Goal: Task Accomplishment & Management: Complete application form

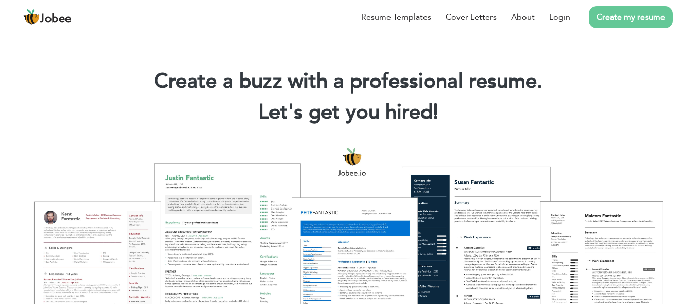
click at [645, 14] on link "Create my resume" at bounding box center [631, 17] width 84 height 22
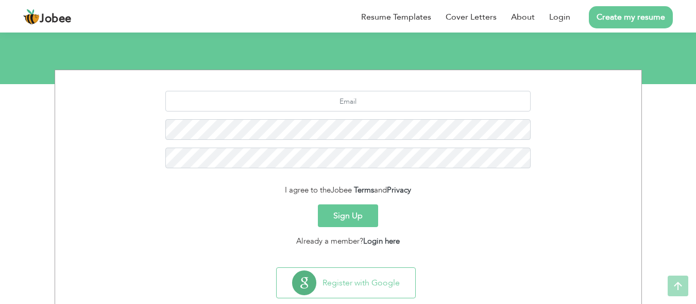
scroll to position [101, 0]
click at [409, 105] on input "text" at bounding box center [347, 100] width 365 height 21
type input "Zafariqbal1290@gmail.com"
click at [351, 216] on button "Sign Up" at bounding box center [348, 215] width 60 height 23
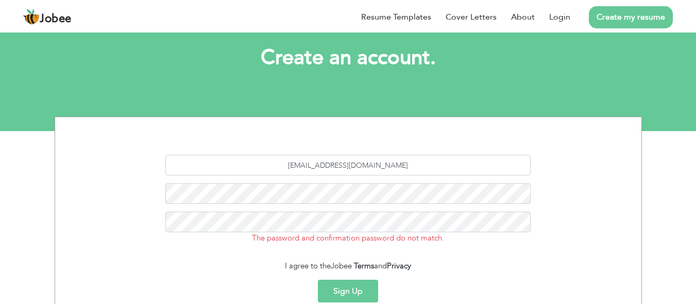
scroll to position [59, 0]
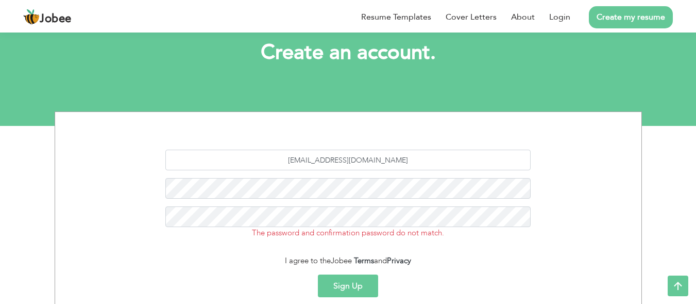
click at [348, 282] on button "Sign Up" at bounding box center [348, 285] width 60 height 23
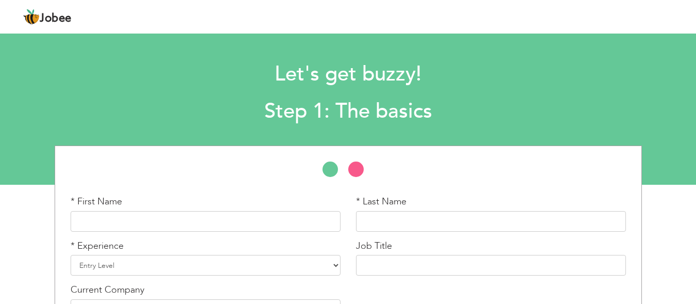
click at [358, 58] on div "Let's get buzzy! Step 1: The basics" at bounding box center [348, 90] width 522 height 79
click at [228, 216] on input "text" at bounding box center [206, 221] width 270 height 21
type input "Zafar"
click at [374, 221] on input "text" at bounding box center [491, 221] width 270 height 21
type input "Iqbal"
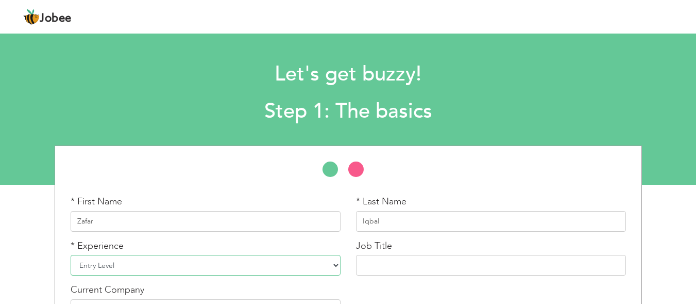
click at [165, 265] on select "Entry Level Less than 1 Year 1 Year 2 Years 3 Years 4 Years 5 Years 6 Years 7 Y…" at bounding box center [206, 265] width 270 height 21
click at [157, 268] on select "Entry Level Less than 1 Year 1 Year 2 Years 3 Years 4 Years 5 Years 6 Years 7 Y…" at bounding box center [206, 265] width 270 height 21
click at [335, 264] on select "Entry Level Less than 1 Year 1 Year 2 Years 3 Years 4 Years 5 Years 6 Years 7 Y…" at bounding box center [206, 265] width 270 height 21
select select "4"
click at [71, 255] on select "Entry Level Less than 1 Year 1 Year 2 Years 3 Years 4 Years 5 Years 6 Years 7 Y…" at bounding box center [206, 265] width 270 height 21
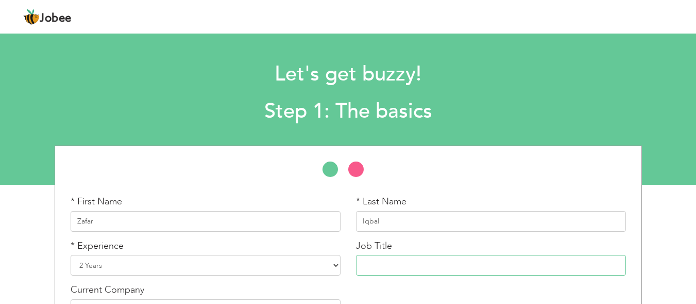
click at [451, 268] on input "text" at bounding box center [491, 265] width 270 height 21
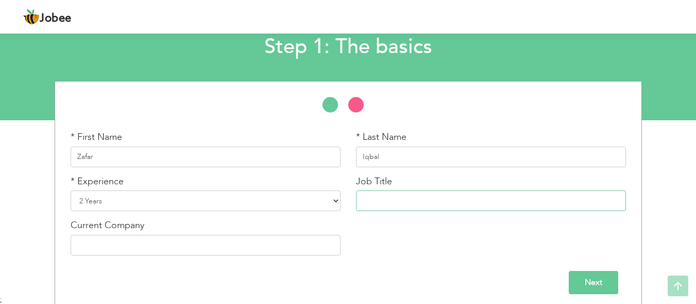
scroll to position [71, 0]
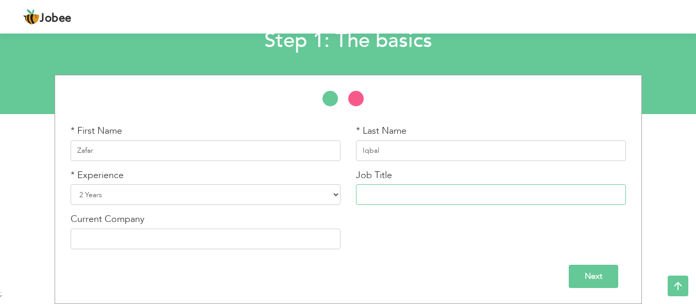
click at [438, 197] on input "text" at bounding box center [491, 194] width 270 height 21
click at [439, 197] on input "text" at bounding box center [491, 194] width 270 height 21
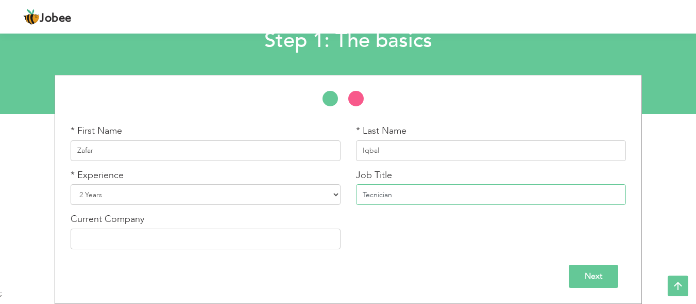
click at [373, 193] on input "Tecnician" at bounding box center [491, 194] width 270 height 21
click at [403, 194] on input "Technician" at bounding box center [491, 194] width 270 height 21
click at [270, 245] on input "text" at bounding box center [206, 238] width 270 height 21
click at [404, 195] on input "Technician EFD" at bounding box center [491, 194] width 270 height 21
type input "Technician VFD"
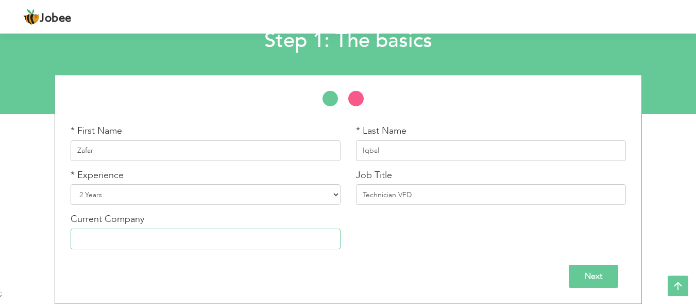
click at [201, 244] on input "text" at bounding box center [206, 238] width 270 height 21
click at [210, 260] on div "Next" at bounding box center [348, 272] width 571 height 31
click at [208, 243] on input "text" at bounding box center [206, 238] width 270 height 21
click at [99, 239] on input "Shabeer Electric" at bounding box center [206, 238] width 270 height 21
type input "Shabeer Electric"
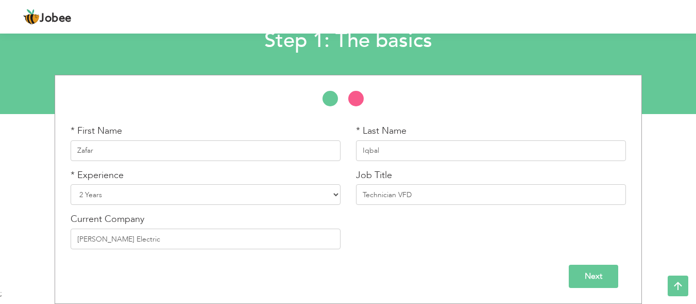
click at [585, 276] on input "Next" at bounding box center [593, 275] width 49 height 23
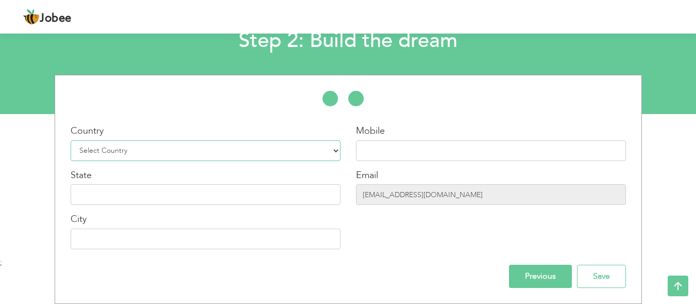
click at [165, 150] on select "Select Country Afghanistan Albania Algeria American Samoa Andorra Angola Anguil…" at bounding box center [206, 150] width 270 height 21
select select "166"
click at [71, 140] on select "Select Country Afghanistan Albania Algeria American Samoa Andorra Angola Anguil…" at bounding box center [206, 150] width 270 height 21
click at [426, 155] on input "text" at bounding box center [491, 150] width 270 height 21
type input "03223959450"
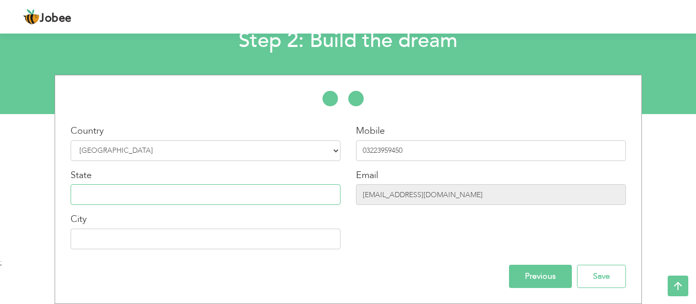
click at [177, 204] on input "text" at bounding box center [206, 194] width 270 height 21
click at [152, 241] on input "text" at bounding box center [206, 238] width 270 height 21
type input "karachi"
click at [601, 271] on input "Save" at bounding box center [601, 275] width 49 height 23
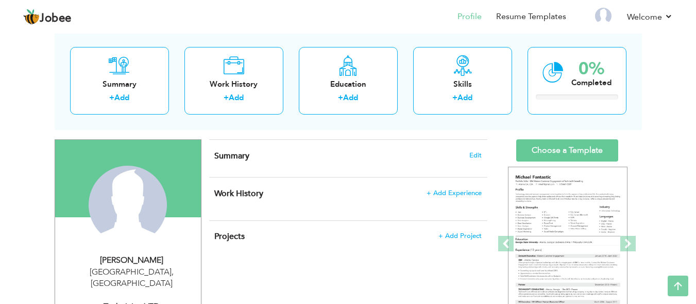
scroll to position [43, 0]
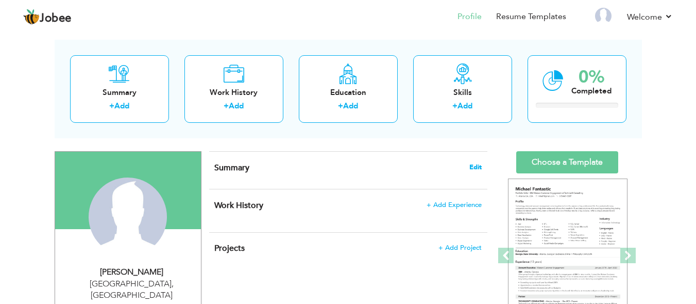
click at [478, 167] on span "Edit" at bounding box center [475, 166] width 12 height 7
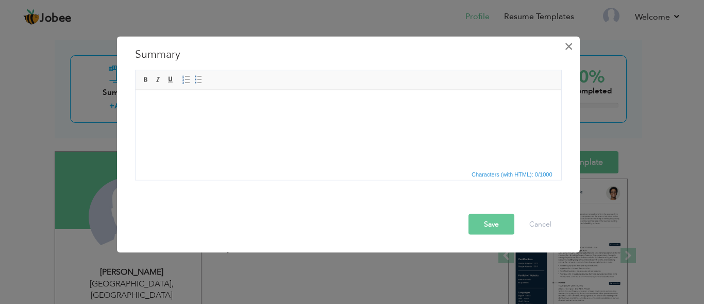
click at [573, 46] on span "×" at bounding box center [568, 46] width 9 height 19
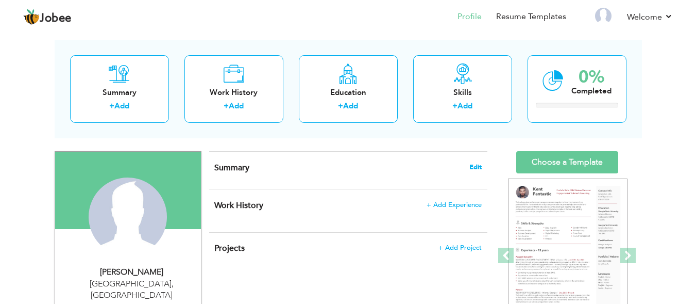
click at [480, 163] on span "Edit" at bounding box center [475, 166] width 12 height 7
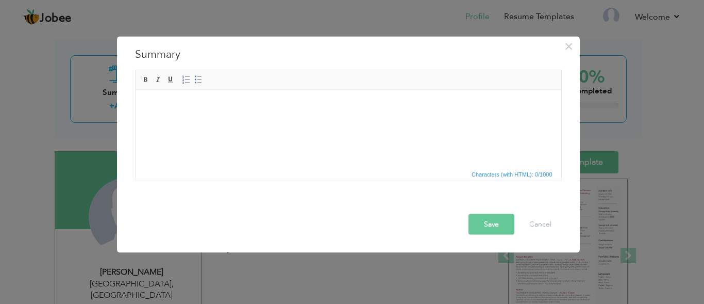
click at [358, 90] on html at bounding box center [348, 90] width 426 height 0
click at [359, 121] on html at bounding box center [348, 105] width 426 height 31
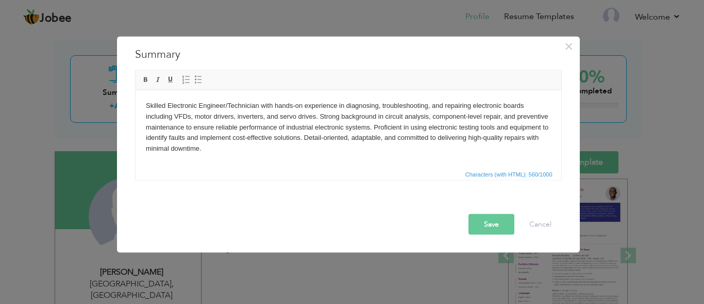
click at [505, 226] on button "Save" at bounding box center [491, 223] width 46 height 21
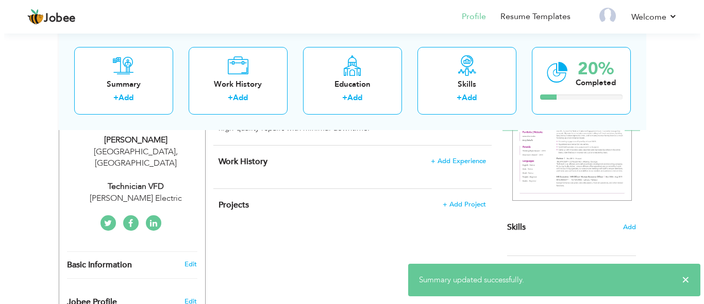
scroll to position [183, 0]
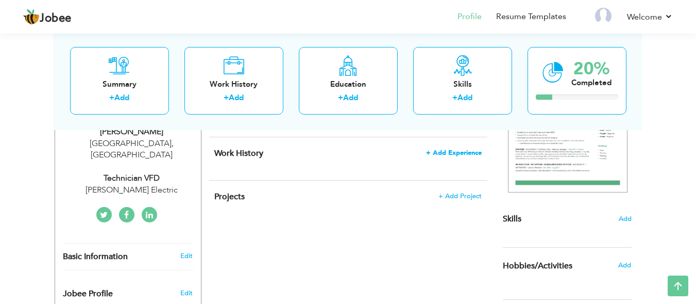
click at [463, 153] on span "+ Add Experience" at bounding box center [454, 152] width 56 height 7
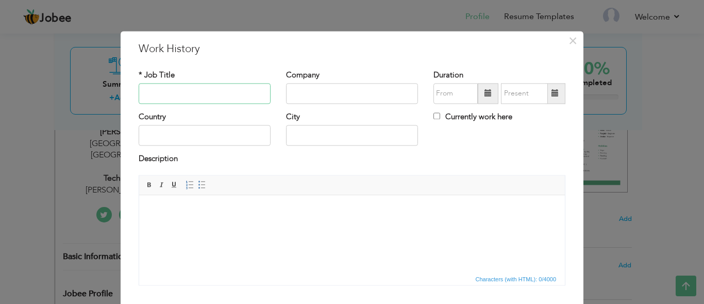
click at [187, 91] on input "text" at bounding box center [205, 93] width 132 height 21
type input "VFD Technician"
click at [315, 94] on input "text" at bounding box center [352, 93] width 132 height 21
type input "[PERSON_NAME] Electric"
click at [212, 132] on input "text" at bounding box center [205, 135] width 132 height 21
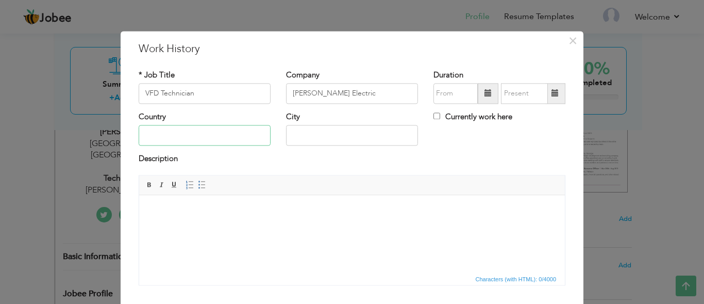
type input "[GEOGRAPHIC_DATA]"
click at [248, 207] on body at bounding box center [351, 210] width 405 height 11
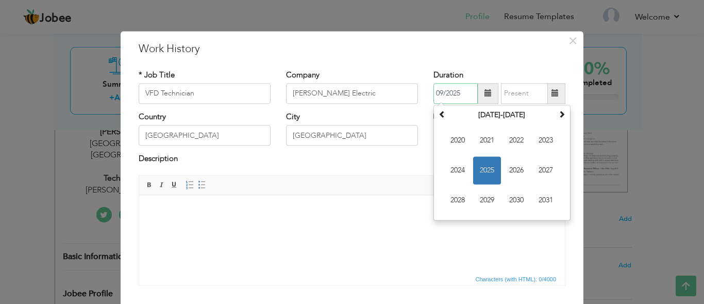
click at [466, 92] on input "09/2025" at bounding box center [455, 93] width 44 height 21
click at [541, 136] on span "2023" at bounding box center [546, 140] width 28 height 28
click at [449, 205] on span "Sep" at bounding box center [458, 200] width 28 height 28
type input "09/2023"
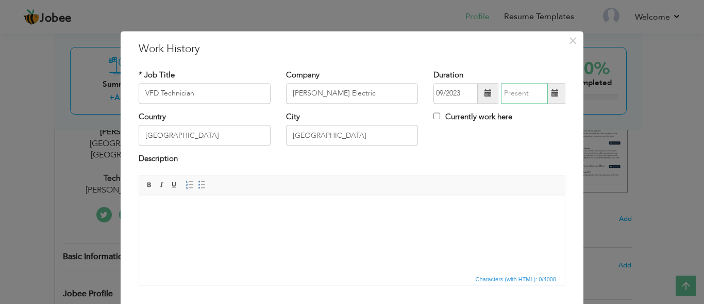
type input "09/2025"
click at [512, 95] on input "09/2025" at bounding box center [524, 93] width 47 height 21
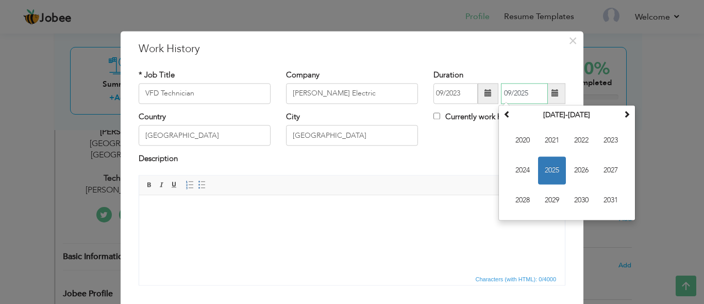
click at [553, 176] on span "2025" at bounding box center [552, 170] width 28 height 28
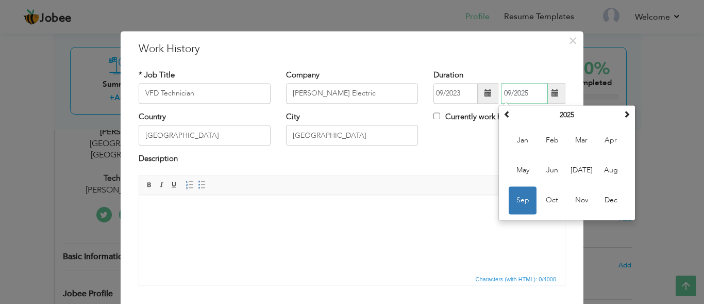
click at [526, 204] on span "Sep" at bounding box center [523, 200] width 28 height 28
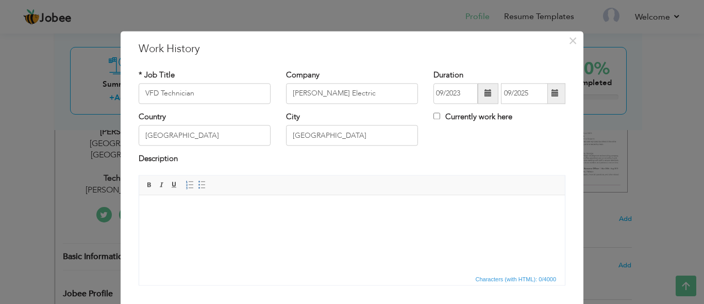
click at [418, 226] on html at bounding box center [352, 210] width 426 height 31
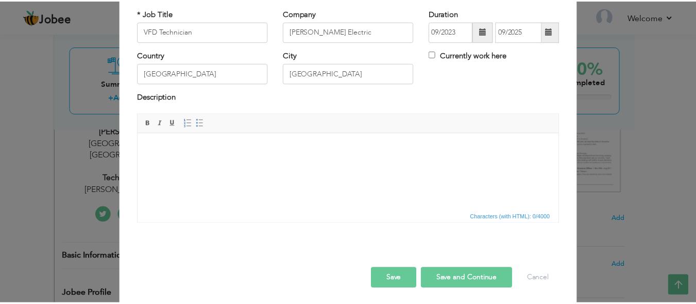
scroll to position [65, 0]
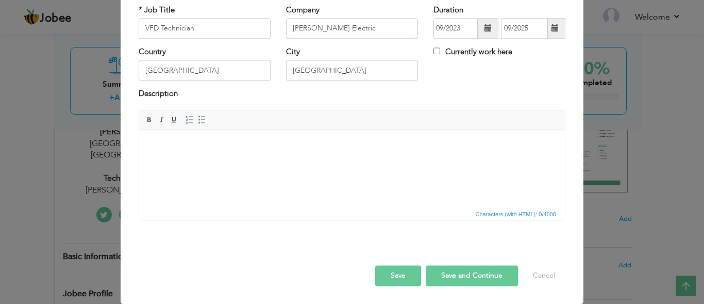
click at [406, 274] on button "Save" at bounding box center [398, 275] width 46 height 21
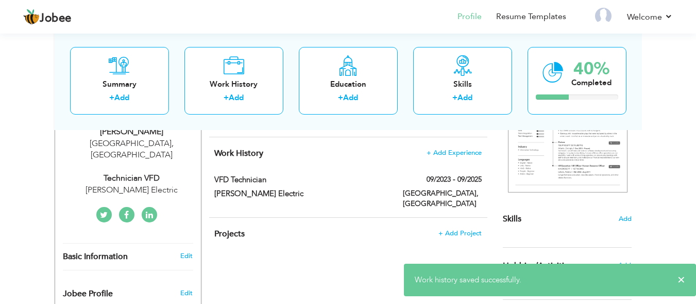
drag, startPoint x: 693, startPoint y: 156, endPoint x: 701, endPoint y: 196, distance: 40.5
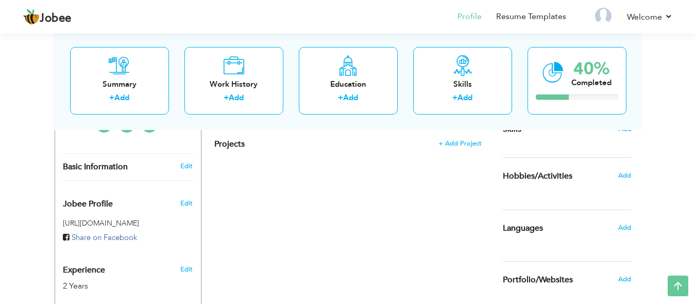
scroll to position [248, 0]
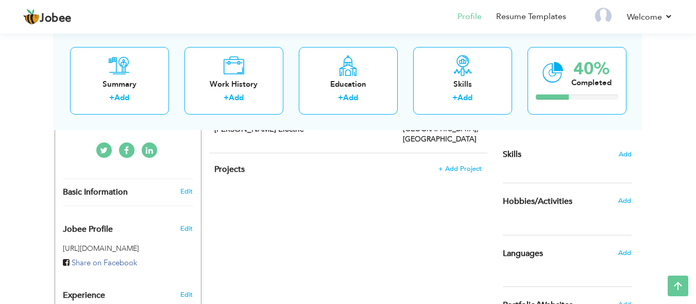
click at [683, 104] on div "View Resume Export PDF Profile Summary Public Link Experience Education Awards …" at bounding box center [348, 131] width 696 height 697
click at [681, 82] on div "View Resume Export PDF Profile Summary Public Link Experience Education Awards …" at bounding box center [348, 131] width 696 height 697
click at [377, 73] on div "Education + Add" at bounding box center [348, 80] width 99 height 68
radio input "true"
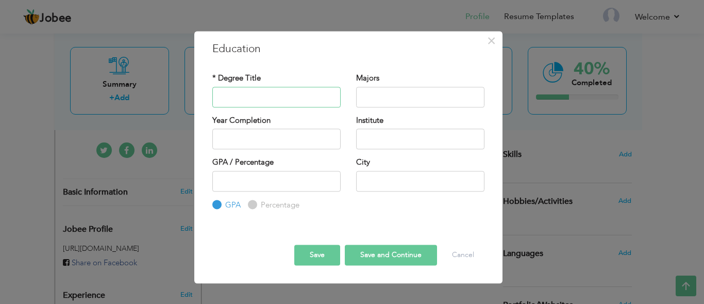
click at [278, 93] on input "text" at bounding box center [276, 97] width 128 height 21
type input "Matriculation"
click at [389, 102] on input "text" at bounding box center [420, 97] width 128 height 21
click at [369, 182] on input "text" at bounding box center [420, 181] width 128 height 21
type input "[GEOGRAPHIC_DATA]"
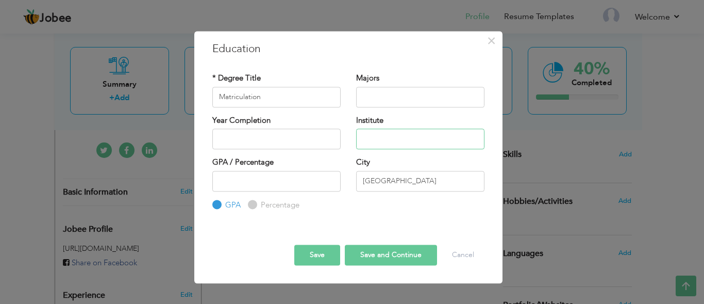
click at [397, 146] on input "text" at bounding box center [420, 138] width 128 height 21
click at [293, 136] on input "2025" at bounding box center [276, 138] width 128 height 21
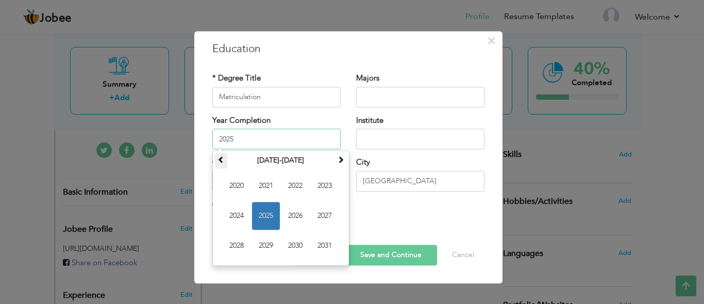
click at [221, 159] on span at bounding box center [220, 159] width 7 height 7
click at [221, 163] on span at bounding box center [220, 159] width 7 height 7
click at [222, 161] on span at bounding box center [220, 159] width 7 height 7
click at [262, 191] on span "1981" at bounding box center [266, 186] width 28 height 28
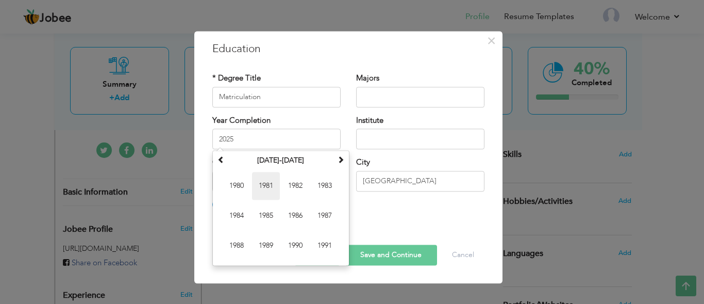
type input "1981"
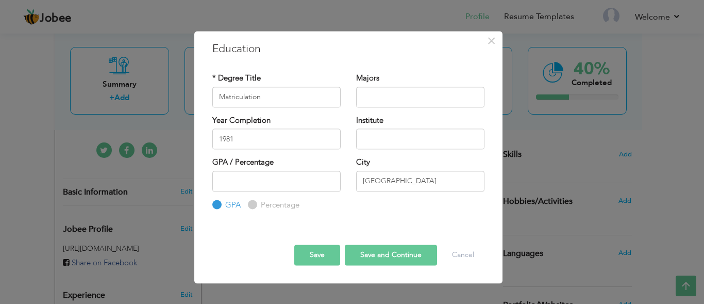
click at [322, 255] on button "Save" at bounding box center [317, 255] width 46 height 21
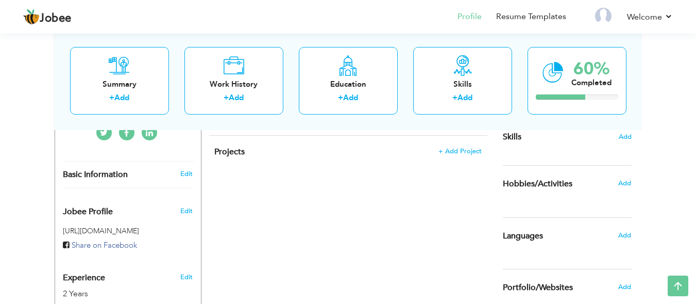
scroll to position [267, 0]
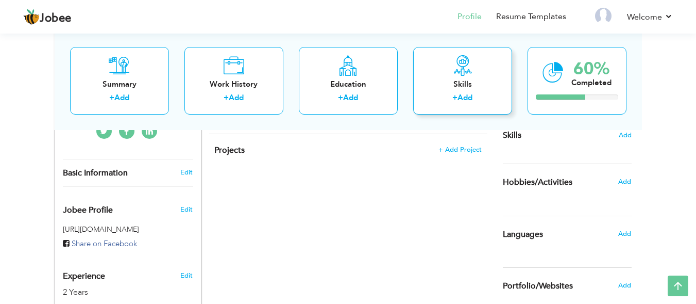
click at [456, 71] on icon at bounding box center [462, 65] width 21 height 21
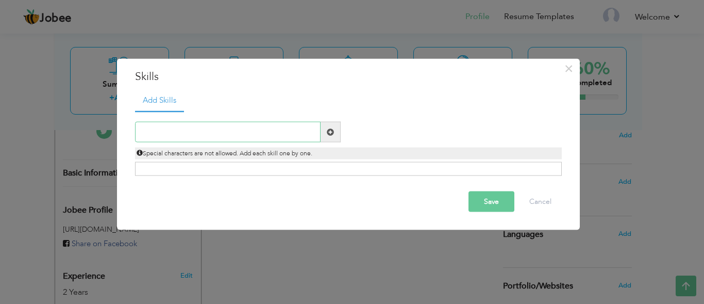
click at [262, 134] on input "text" at bounding box center [228, 132] width 186 height 21
paste input "PCB troubleshooting and component-level repair"
type input "PCB troubleshooting and component-level repair"
click at [497, 199] on button "Save" at bounding box center [491, 201] width 46 height 21
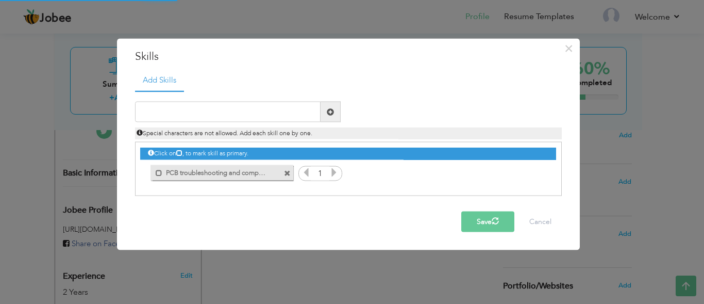
click at [337, 172] on icon at bounding box center [333, 171] width 9 height 9
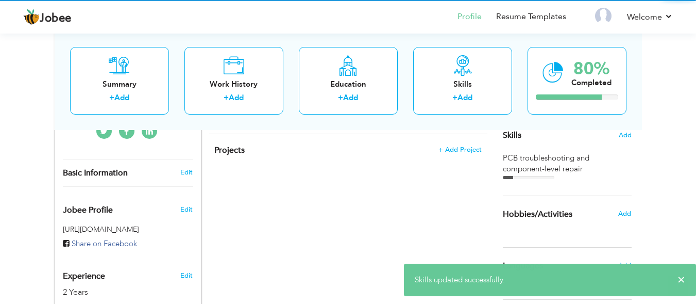
click at [337, 172] on div "CV Import Profile Strength 0% Select an Item from right menu Work History * Job…" at bounding box center [348, 186] width 294 height 519
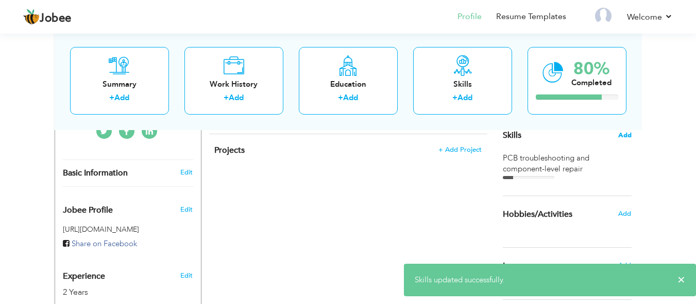
click at [626, 138] on span "Add" at bounding box center [624, 135] width 13 height 10
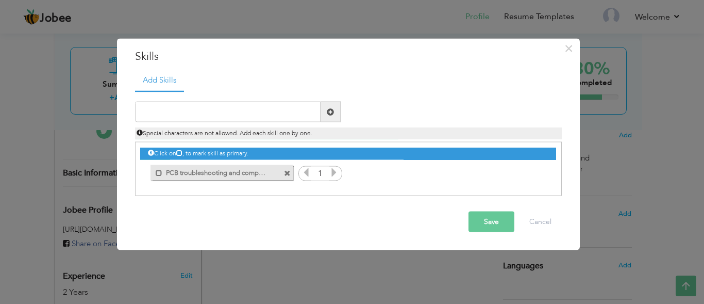
click at [333, 175] on icon at bounding box center [333, 171] width 9 height 9
click at [333, 174] on icon at bounding box center [333, 171] width 9 height 9
click at [277, 117] on input "text" at bounding box center [228, 112] width 186 height 21
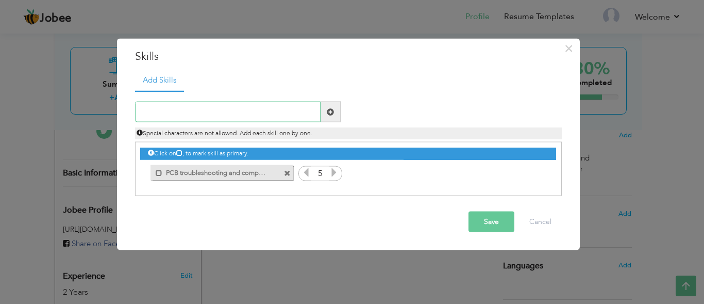
click at [248, 112] on input "text" at bounding box center [228, 112] width 186 height 21
paste input "Repair and maintenance of VFDs, motor drivers, inv"
type input "Repair and maintenance of VFDs, motor drivers, inv"
click at [491, 220] on button "Save" at bounding box center [491, 221] width 46 height 21
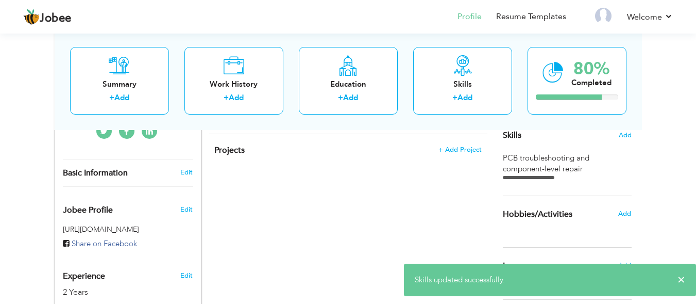
click at [617, 135] on div "Skills Add" at bounding box center [567, 34] width 129 height 214
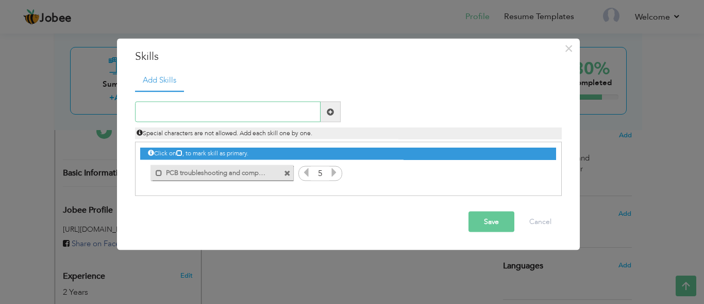
click at [281, 106] on input "text" at bounding box center [228, 112] width 186 height 21
paste input "Repair and maintenance of VFDs, motor drivers, inv"
type input "Repair and maintenance of VFDs, motor drivers"
click at [484, 217] on button "Save" at bounding box center [491, 221] width 46 height 21
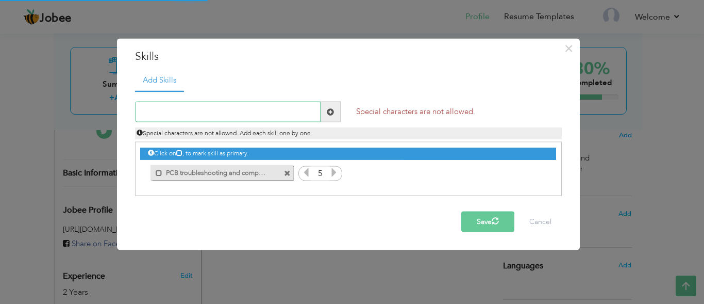
click at [232, 110] on input "text" at bounding box center [228, 112] width 186 height 21
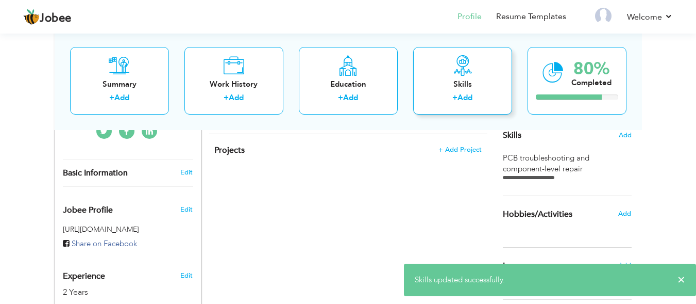
click at [464, 98] on link "Add" at bounding box center [465, 97] width 15 height 10
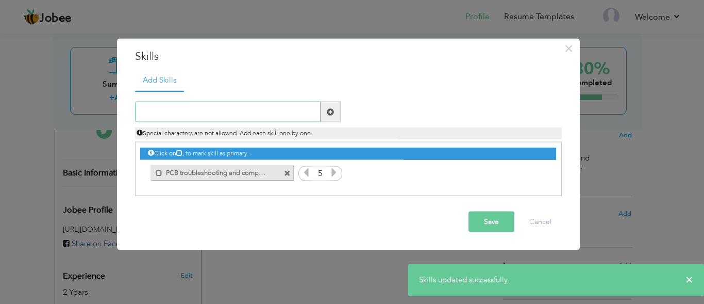
paste input "Repair and maintenance of VFDs, motor drivers, inv"
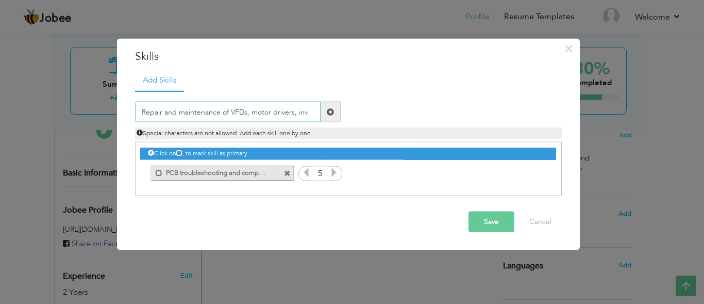
click at [141, 113] on input "Repair and maintenance of VFDs, motor drivers, inv" at bounding box center [228, 112] width 186 height 21
click at [314, 108] on input "Repair and maintenance of VFDs, motor drivers, inv" at bounding box center [228, 112] width 186 height 21
type input "Repair and maintenance of VFDs and inverters"
click at [487, 218] on button "Save" at bounding box center [491, 221] width 46 height 21
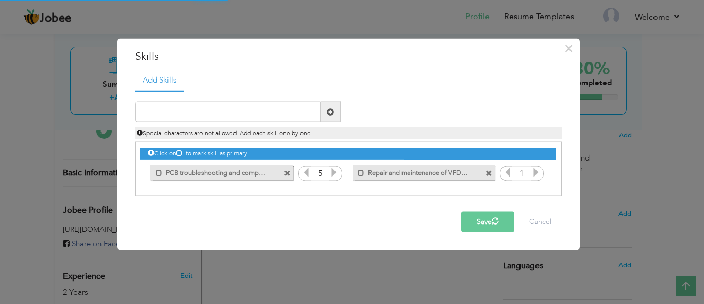
click at [533, 174] on icon at bounding box center [535, 171] width 9 height 9
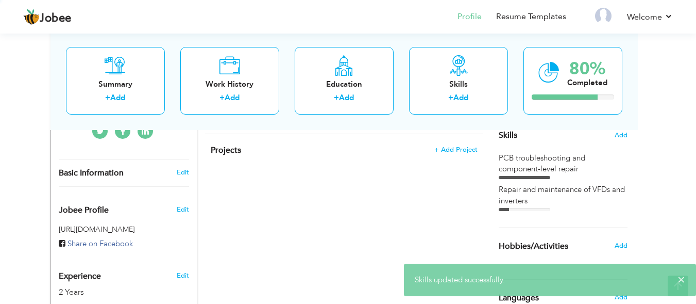
click at [533, 174] on div "PCB troubleshooting and component-level repair" at bounding box center [563, 164] width 129 height 22
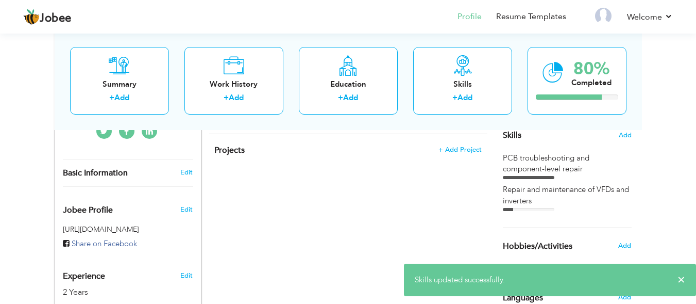
click at [568, 202] on div "Repair and maintenance of VFDs and inverters" at bounding box center [567, 195] width 129 height 22
click at [524, 193] on div "Repair and maintenance of VFDs and inverters" at bounding box center [567, 195] width 129 height 22
click at [684, 279] on span "×" at bounding box center [682, 279] width 8 height 10
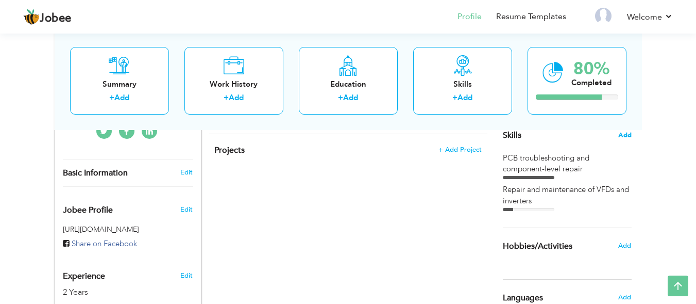
click at [623, 137] on span "Add" at bounding box center [624, 135] width 13 height 10
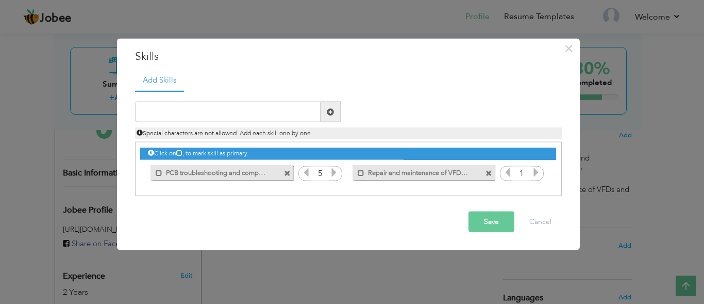
click at [536, 171] on icon at bounding box center [535, 171] width 9 height 9
click at [260, 115] on input "text" at bounding box center [228, 112] width 186 height 21
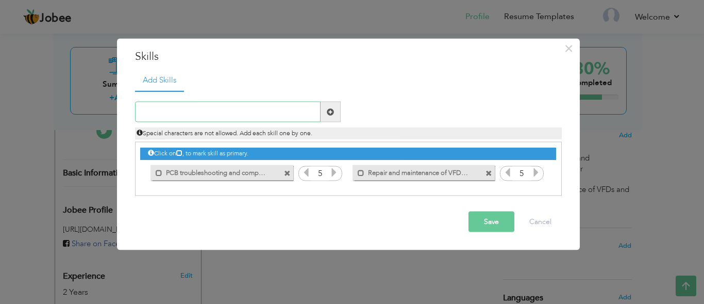
click at [213, 110] on input "text" at bounding box center [228, 112] width 186 height 21
paste input "Circuit analysis and fault diagnosis"
type input "Circuit analysis and fault diagnosis"
click at [497, 221] on button "Save" at bounding box center [491, 221] width 46 height 21
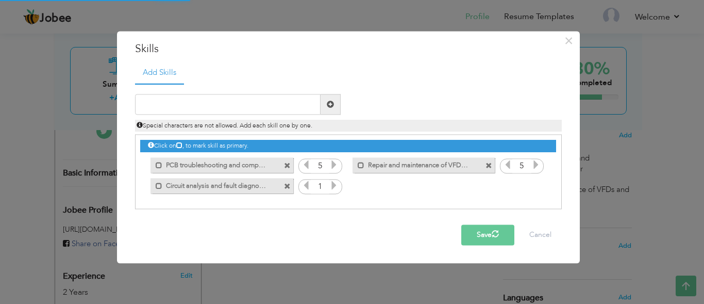
click at [333, 188] on icon at bounding box center [333, 185] width 9 height 9
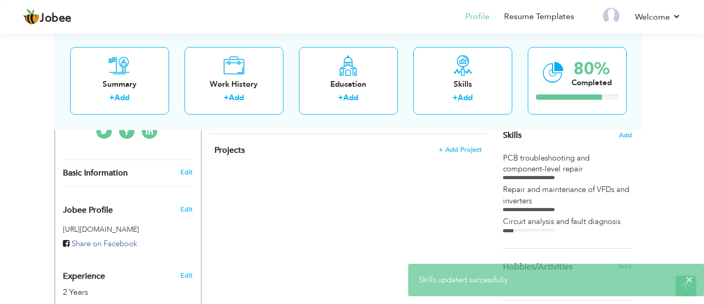
click at [333, 188] on div at bounding box center [352, 152] width 704 height 304
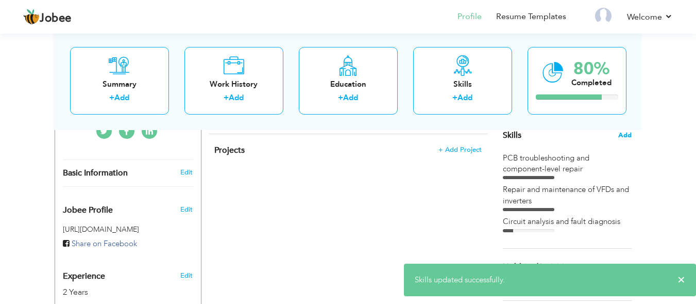
click at [621, 133] on span "Add" at bounding box center [624, 135] width 13 height 10
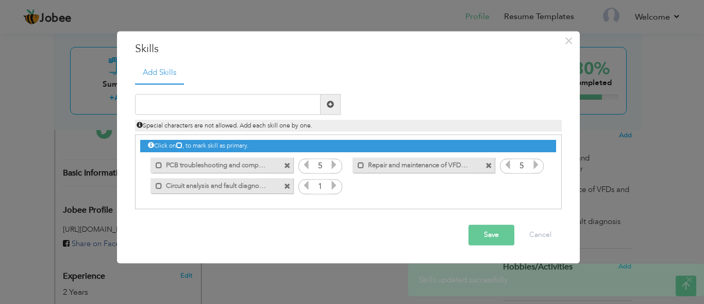
click at [334, 186] on icon at bounding box center [333, 185] width 9 height 9
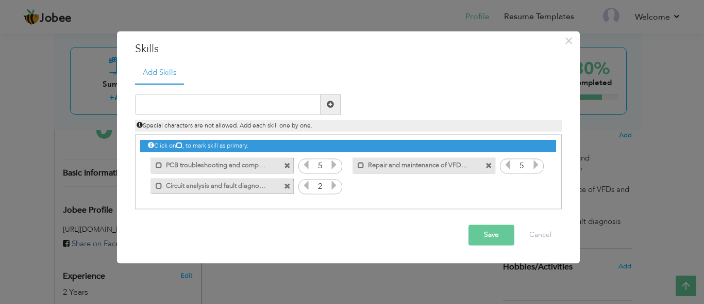
click at [334, 186] on icon at bounding box center [333, 185] width 9 height 9
click at [251, 104] on input "text" at bounding box center [228, 104] width 186 height 21
paste input "Use of oscilloscopes, multimeters, and other elect"
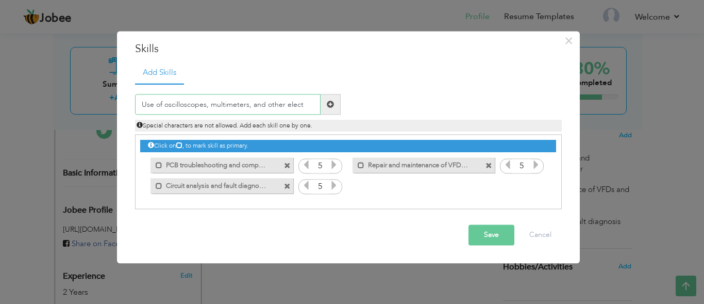
click at [250, 104] on input "Use of oscilloscopes, multimeters, and other elect" at bounding box center [228, 104] width 186 height 21
click at [207, 106] on input "Use of oscilloscopes, multimeters and other elect" at bounding box center [228, 104] width 186 height 21
type input "Use of oscilloscopes multimeters and other elect"
click at [481, 240] on button "Save" at bounding box center [491, 235] width 46 height 21
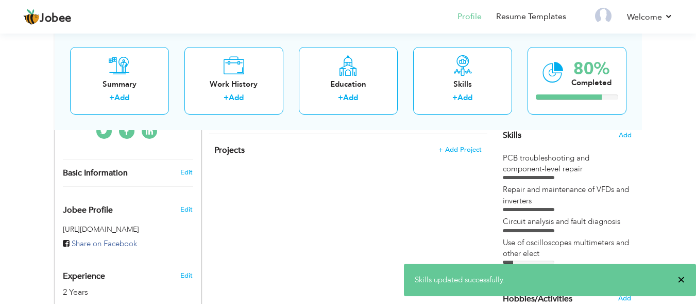
click at [683, 277] on span "×" at bounding box center [682, 279] width 8 height 10
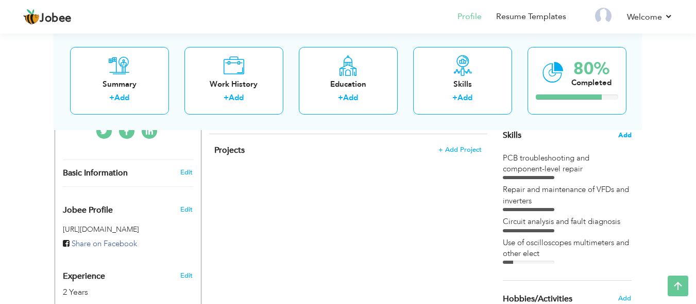
click at [627, 133] on span "Add" at bounding box center [624, 135] width 13 height 10
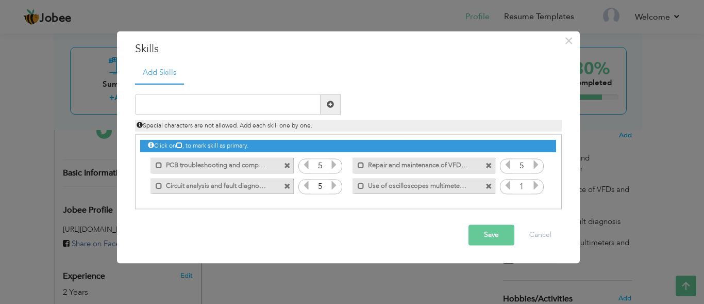
click at [533, 183] on icon at bounding box center [535, 185] width 9 height 9
click at [272, 105] on input "text" at bounding box center [228, 104] width 186 height 21
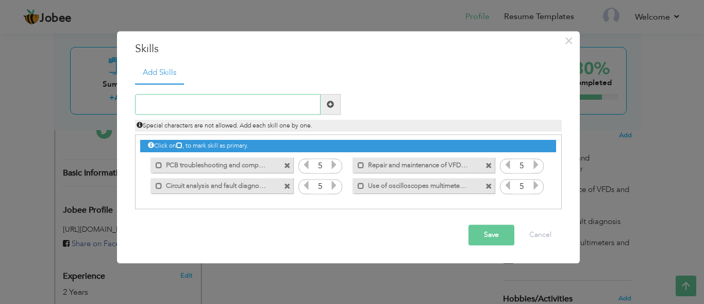
click at [201, 101] on input "text" at bounding box center [228, 104] width 186 height 21
paste input "Soldering, desoldering, and rework of electronic c"
click at [174, 105] on input "Soldering, desoldering, and rework of electronic c" at bounding box center [228, 104] width 186 height 21
click at [215, 107] on input "Soldering desoldering, and rework of electronic c" at bounding box center [228, 104] width 186 height 21
click at [193, 105] on input "Soldering desoldering and rework of electronic c" at bounding box center [228, 104] width 186 height 21
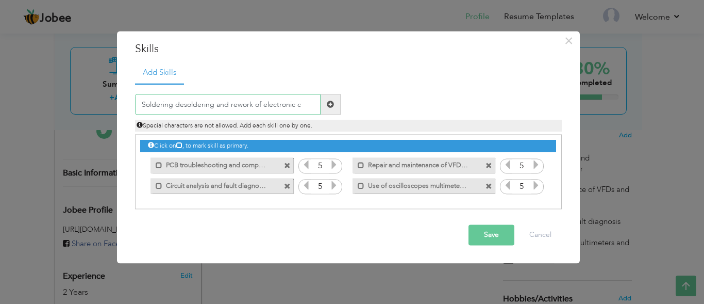
type input "Soldering desoldering and rework of electronic c"
click at [489, 238] on button "Save" at bounding box center [491, 235] width 46 height 21
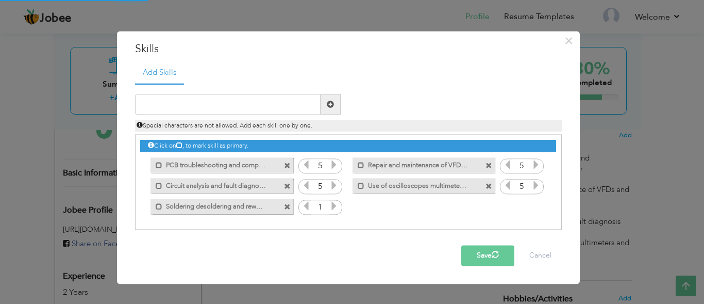
click at [334, 206] on icon at bounding box center [333, 205] width 9 height 9
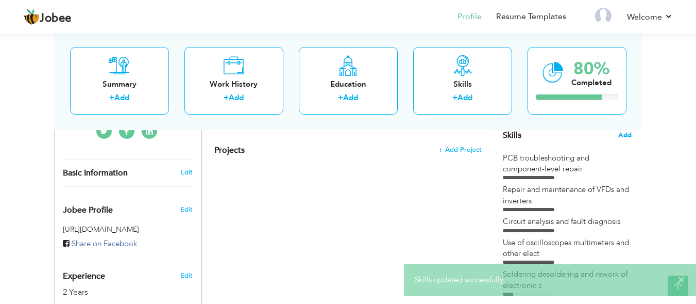
click at [627, 131] on span "Add" at bounding box center [624, 135] width 13 height 10
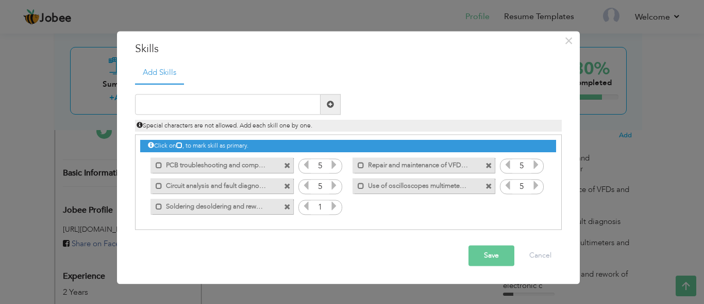
click at [333, 207] on icon at bounding box center [333, 205] width 9 height 9
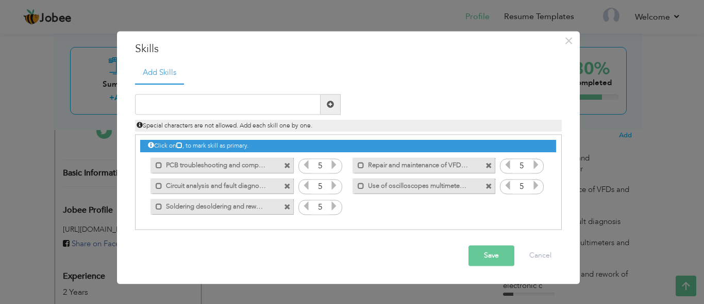
click at [485, 256] on button "Save" at bounding box center [491, 255] width 46 height 21
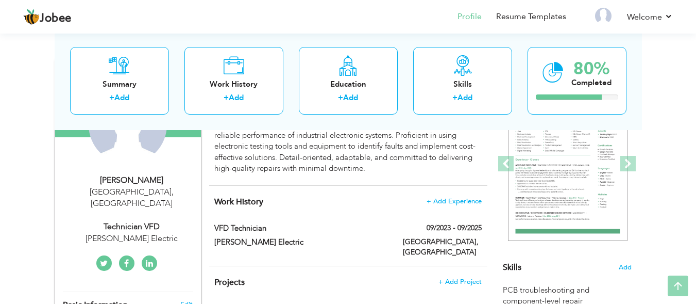
scroll to position [138, 0]
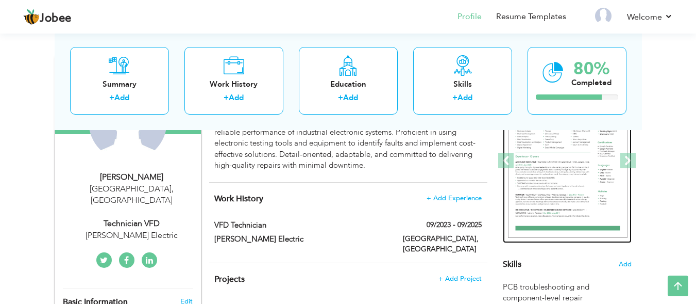
click at [535, 161] on img at bounding box center [568, 160] width 120 height 155
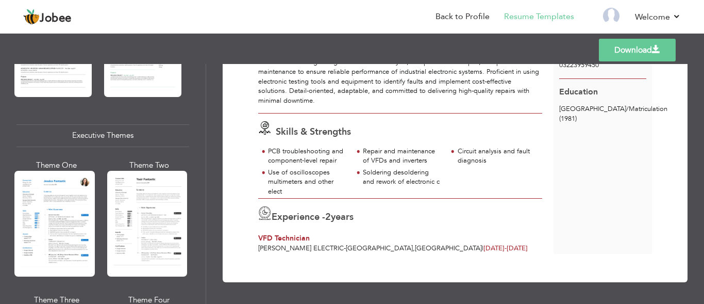
scroll to position [741, 0]
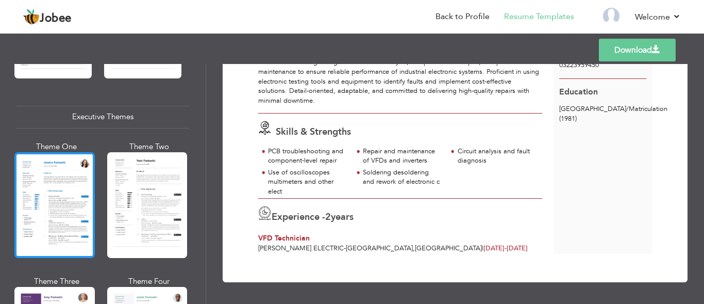
click at [76, 192] on div at bounding box center [54, 205] width 80 height 106
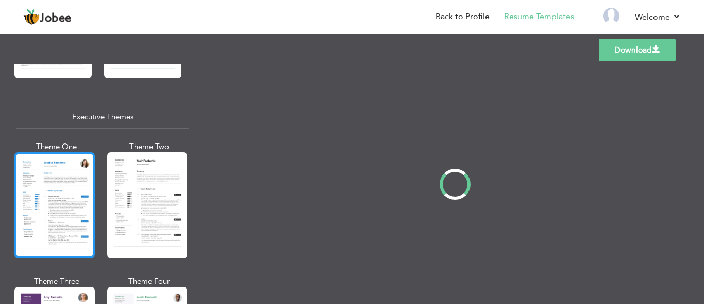
scroll to position [741, 0]
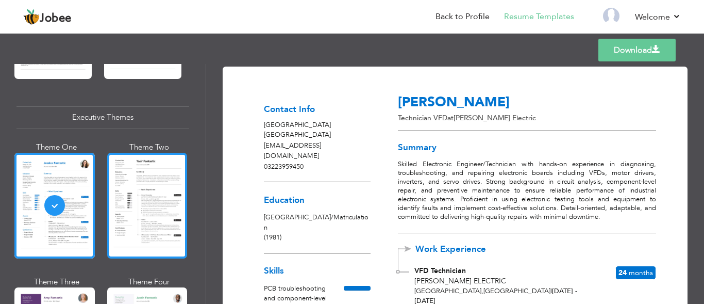
click at [152, 190] on div at bounding box center [147, 206] width 80 height 106
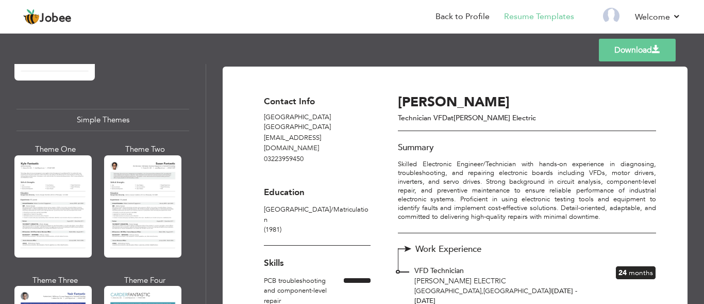
scroll to position [1775, 0]
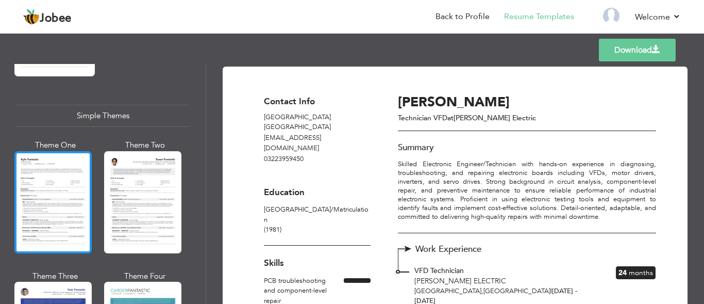
click at [29, 200] on div at bounding box center [52, 202] width 77 height 102
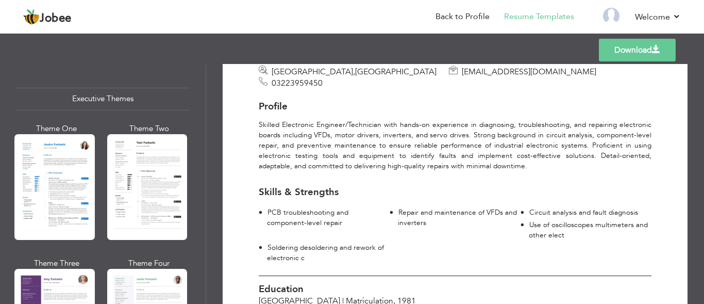
scroll to position [714, 0]
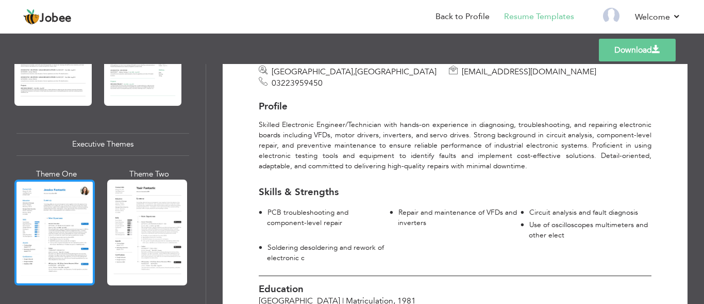
click at [35, 238] on div at bounding box center [54, 232] width 80 height 106
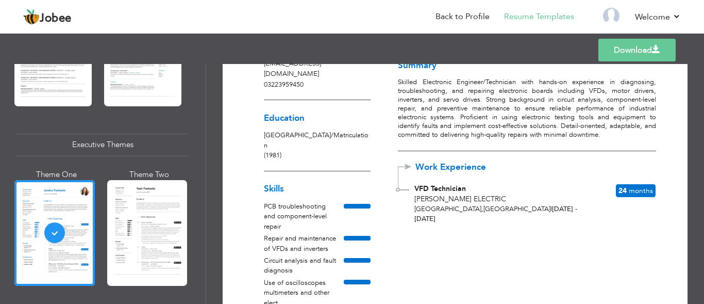
scroll to position [0, 0]
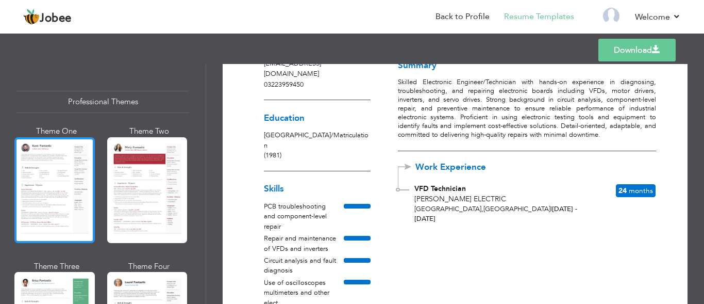
click at [61, 203] on div at bounding box center [54, 190] width 80 height 106
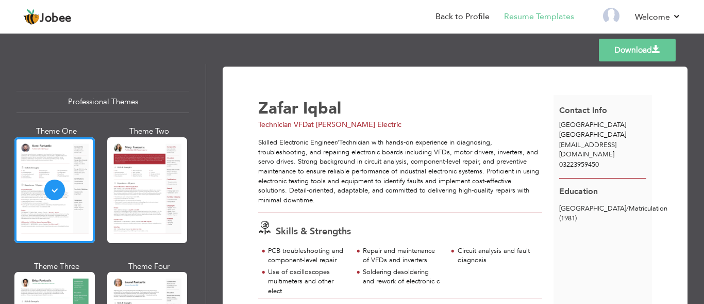
click at [636, 52] on link "Download" at bounding box center [637, 50] width 77 height 23
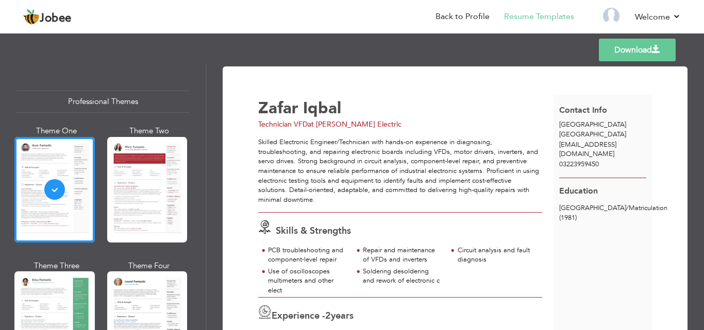
click at [383, 203] on div "Skilled Electronic Engineer/Technician with hands-on experience in diagnosing, …" at bounding box center [400, 171] width 284 height 67
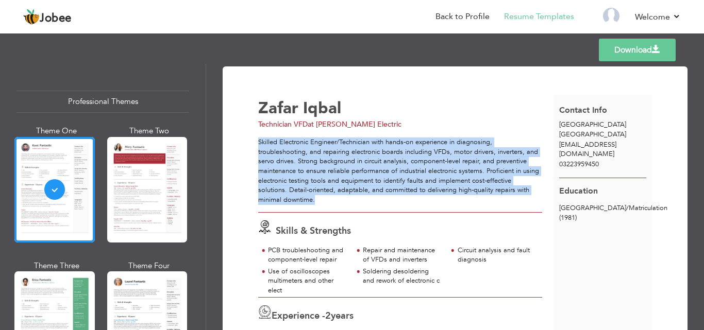
click at [383, 203] on div "Skilled Electronic Engineer/Technician with hands-on experience in diagnosing, …" at bounding box center [400, 171] width 284 height 67
click at [410, 170] on div "Skilled Electronic Engineer/Technician with hands-on experience in diagnosing, …" at bounding box center [400, 171] width 284 height 67
